Goal: Information Seeking & Learning: Learn about a topic

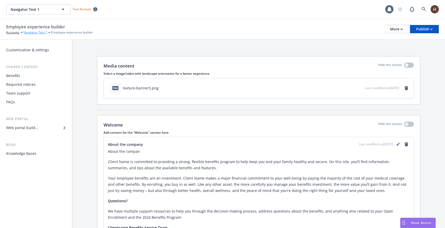
click at [37, 32] on link "Navigator Test 1" at bounding box center [35, 32] width 24 height 5
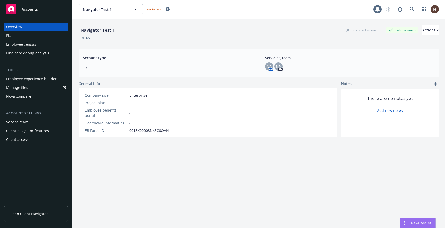
click at [31, 38] on div "Plans" at bounding box center [36, 35] width 60 height 8
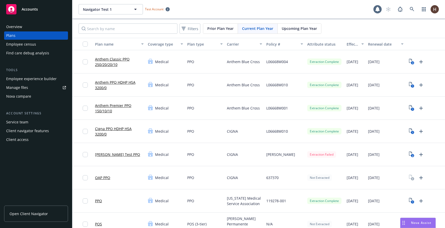
drag, startPoint x: 408, startPoint y: 155, endPoint x: 396, endPoint y: 163, distance: 14.2
click at [396, 163] on div "[PERSON_NAME] Test PPO Medical PPO CIGNA [PERSON_NAME] Extraction Failed [DATE]…" at bounding box center [258, 154] width 373 height 23
click at [411, 151] on div "2" at bounding box center [417, 154] width 18 height 8
click at [409, 153] on icon "2" at bounding box center [411, 154] width 5 height 6
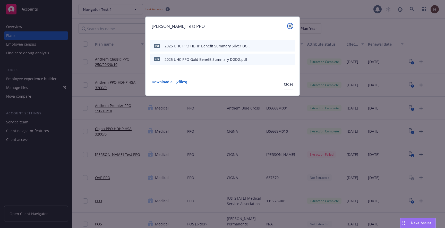
click at [292, 27] on link "close" at bounding box center [290, 26] width 6 height 6
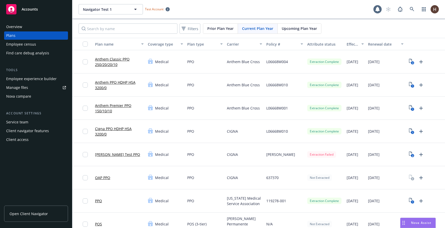
click at [110, 151] on div "[PERSON_NAME] Test PPO" at bounding box center [117, 154] width 45 height 17
click at [108, 155] on link "[PERSON_NAME] Test PPO" at bounding box center [117, 154] width 45 height 5
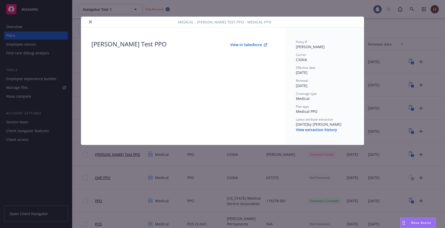
click at [317, 129] on button "View extraction history" at bounding box center [316, 129] width 41 height 5
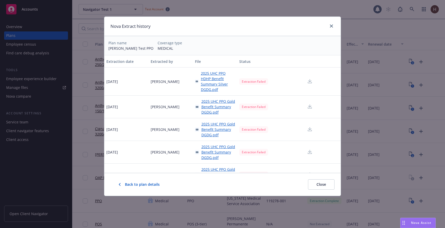
click at [214, 80] on span "2025 UHC PPO HDHP Benefit Summary Silver DGDG.pdf" at bounding box center [218, 82] width 35 height 22
click at [215, 106] on span "2025 UHC PPO Gold Benefit Summary DGDG.pdf" at bounding box center [218, 107] width 34 height 16
click at [332, 25] on icon "close" at bounding box center [331, 25] width 3 height 3
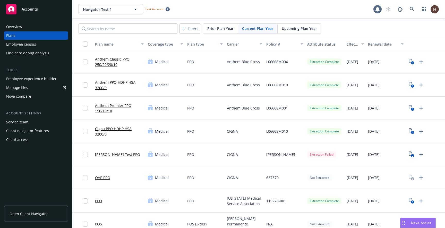
click at [110, 155] on link "[PERSON_NAME] Test PPO" at bounding box center [117, 154] width 45 height 5
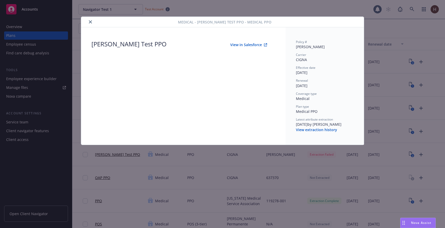
click at [92, 21] on button "close" at bounding box center [90, 22] width 6 height 6
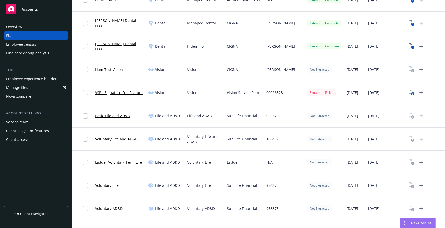
scroll to position [462, 0]
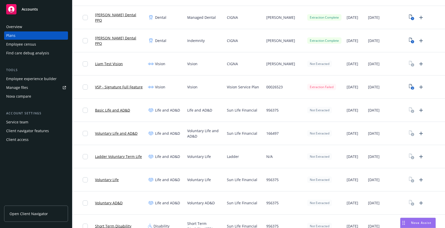
click at [136, 86] on link "VSP - Signature Full Feature" at bounding box center [119, 86] width 48 height 5
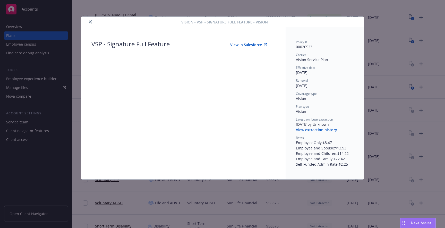
click at [303, 132] on div "[DATE] by Unknown View extraction history" at bounding box center [325, 127] width 58 height 11
click at [304, 129] on button "View extraction history" at bounding box center [316, 129] width 41 height 5
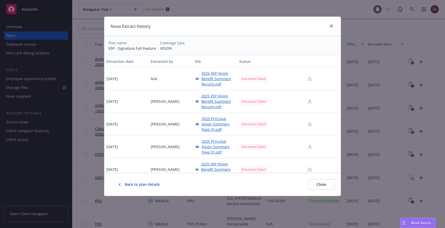
click at [212, 78] on span "2025 VSP Vision Benefit Summary Recurly.pdf" at bounding box center [218, 79] width 34 height 16
